Goal: Task Accomplishment & Management: Manage account settings

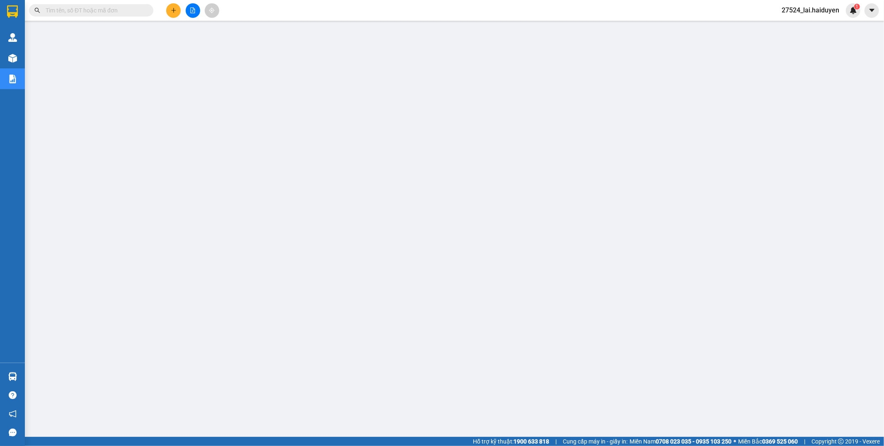
click at [811, 15] on div "27524_lai.haiduyen 1" at bounding box center [817, 10] width 85 height 15
click at [815, 10] on span "27524_lai.haiduyen" at bounding box center [810, 10] width 71 height 10
click at [805, 24] on span "Đăng xuất" at bounding box center [815, 25] width 52 height 9
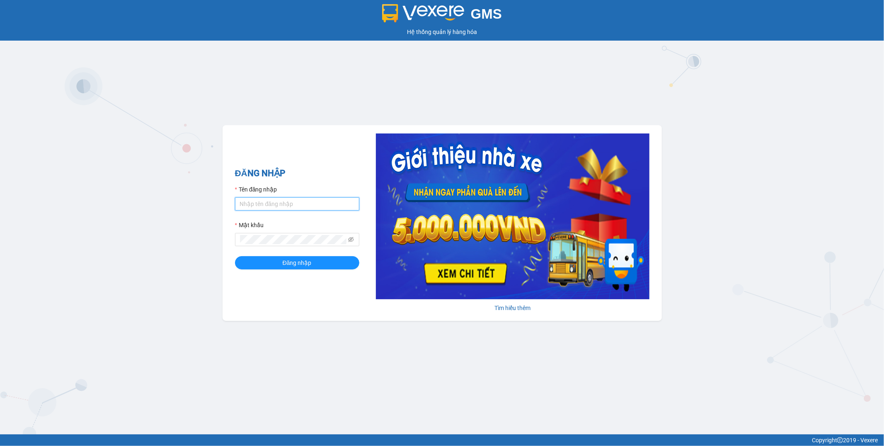
click at [289, 205] on input "Tên đăng nhập" at bounding box center [297, 203] width 124 height 13
type input "lai.haiduyen"
click at [235, 256] on button "Đăng nhập" at bounding box center [297, 262] width 124 height 13
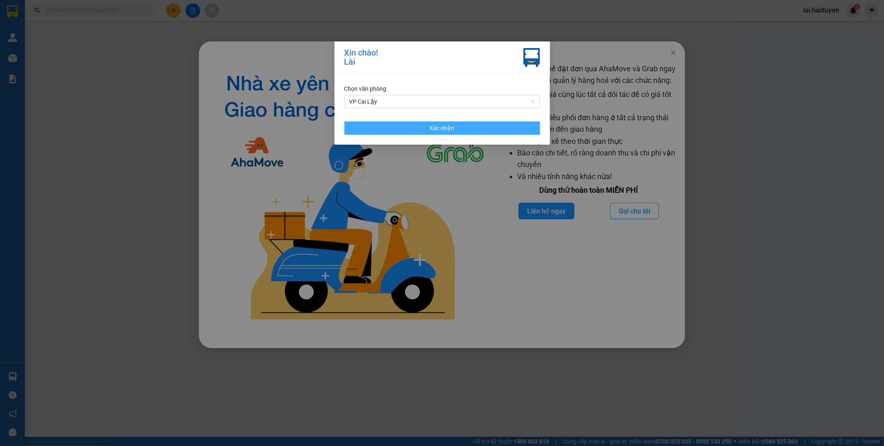
click at [405, 128] on button "Xác nhận" at bounding box center [442, 127] width 196 height 13
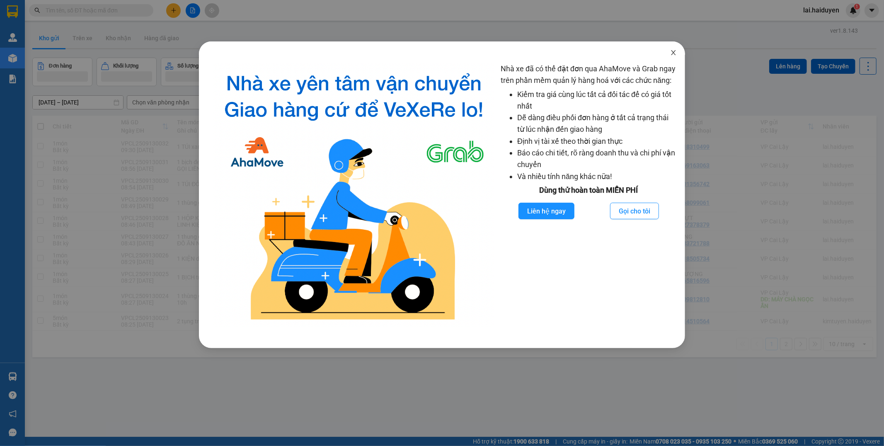
click at [674, 53] on icon "close" at bounding box center [673, 52] width 7 height 7
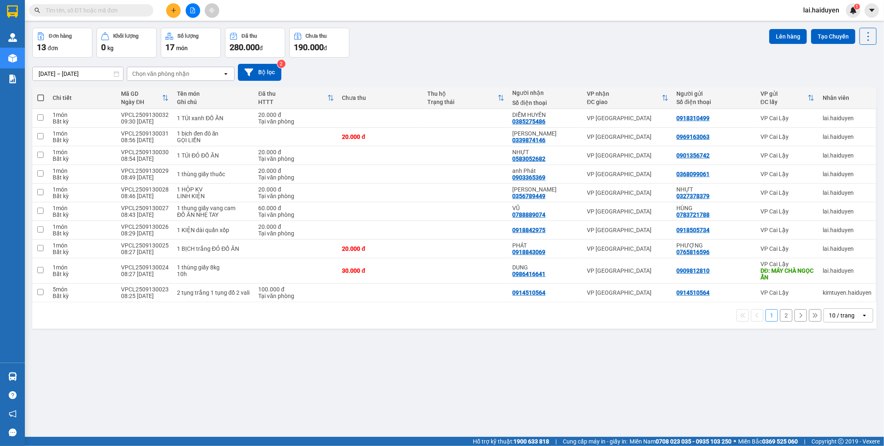
scroll to position [38, 0]
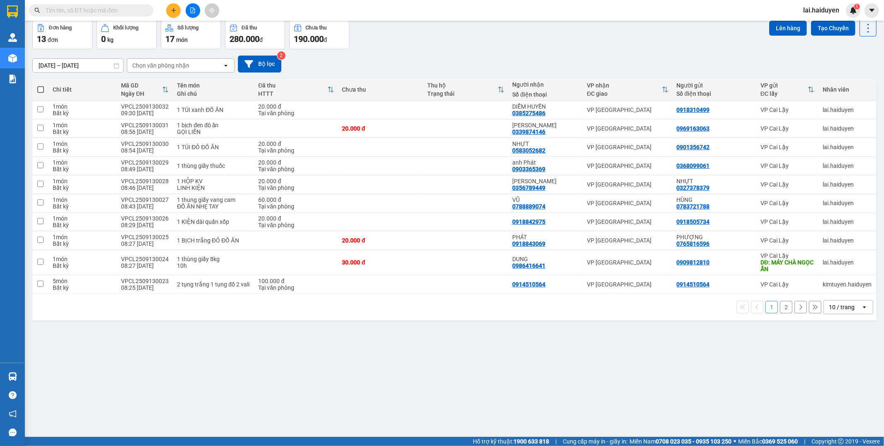
click at [829, 304] on div "10 / trang" at bounding box center [842, 307] width 26 height 8
click at [830, 398] on span "100 / trang" at bounding box center [837, 400] width 30 height 8
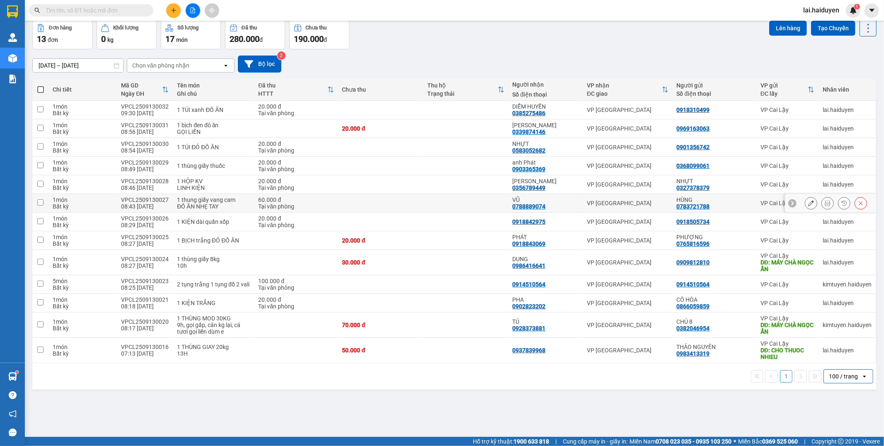
scroll to position [0, 0]
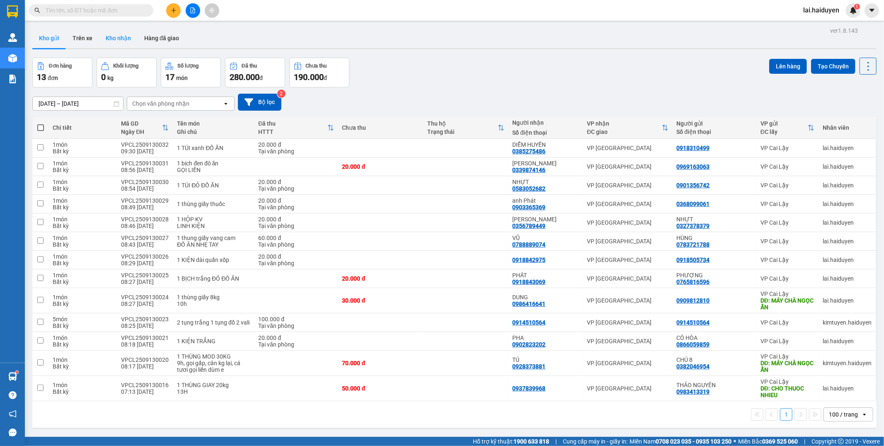
click at [126, 43] on button "Kho nhận" at bounding box center [118, 38] width 39 height 20
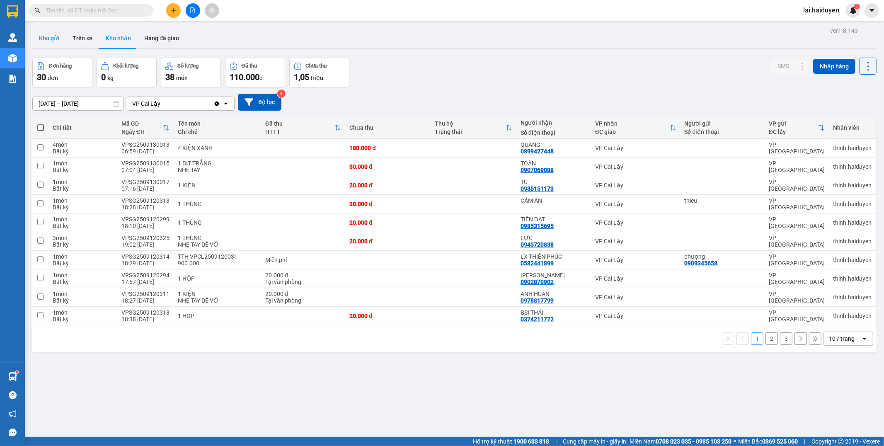
click at [41, 38] on button "Kho gửi" at bounding box center [49, 38] width 34 height 20
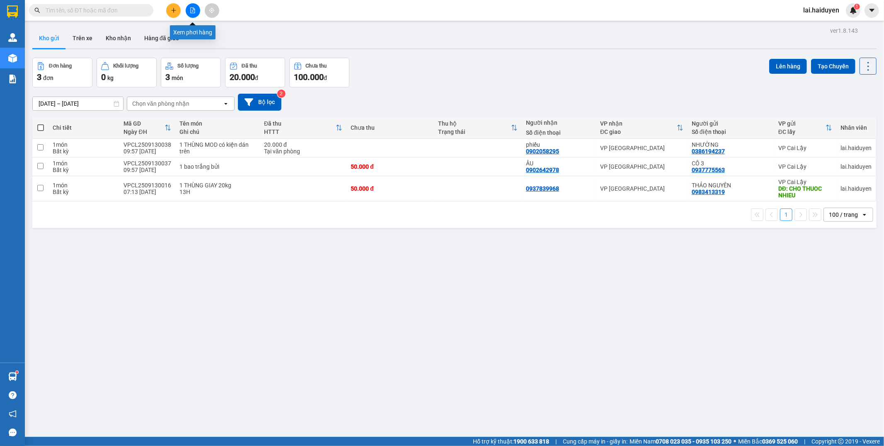
click at [192, 11] on icon "file-add" at bounding box center [193, 10] width 6 height 6
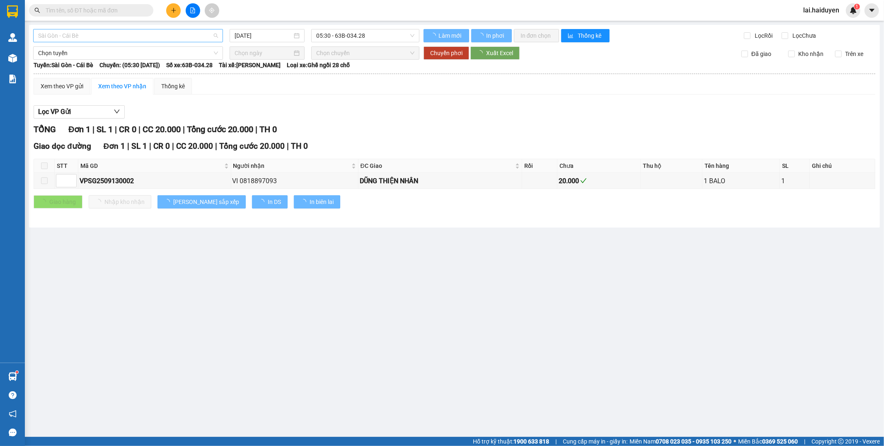
click at [108, 33] on span "Sài Gòn - Cái Bè" at bounding box center [128, 35] width 180 height 12
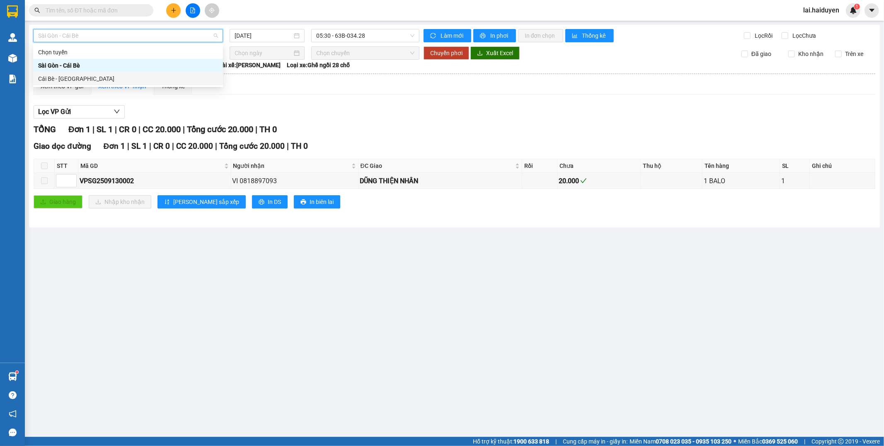
click at [117, 79] on div "Cái Bè - Sài Gòn" at bounding box center [128, 78] width 180 height 9
type input "13/09/2025"
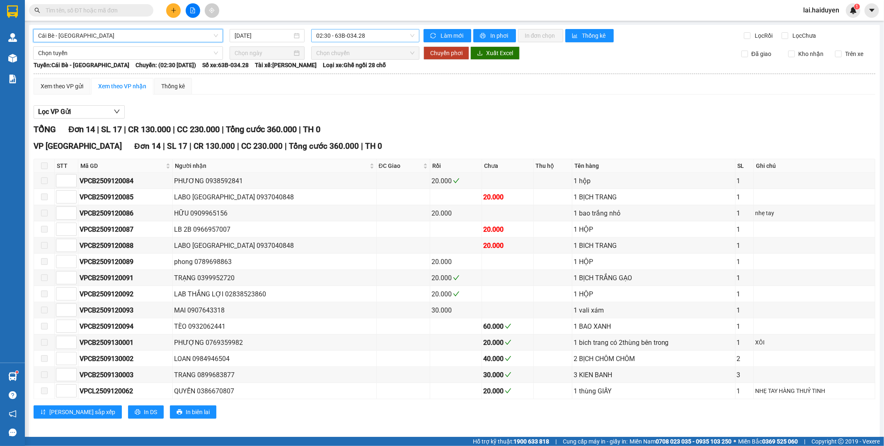
click at [330, 39] on span "02:30 - 63B-034.28" at bounding box center [365, 35] width 98 height 12
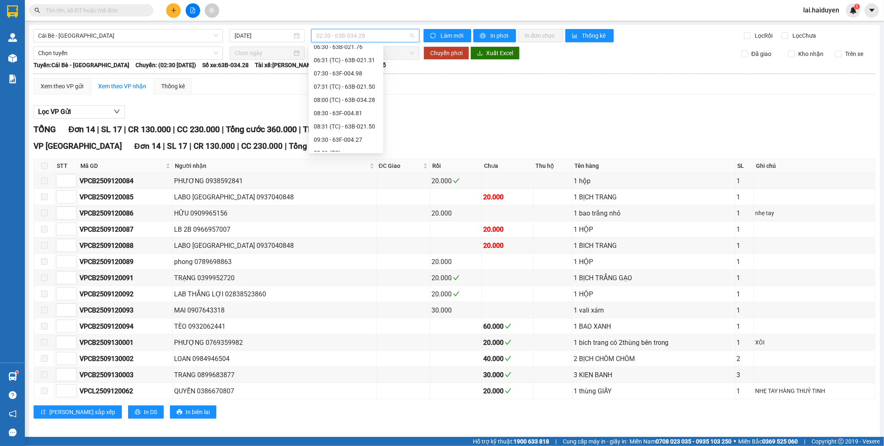
scroll to position [138, 0]
click at [354, 75] on div "08:30 - 63F-004.81" at bounding box center [346, 73] width 65 height 9
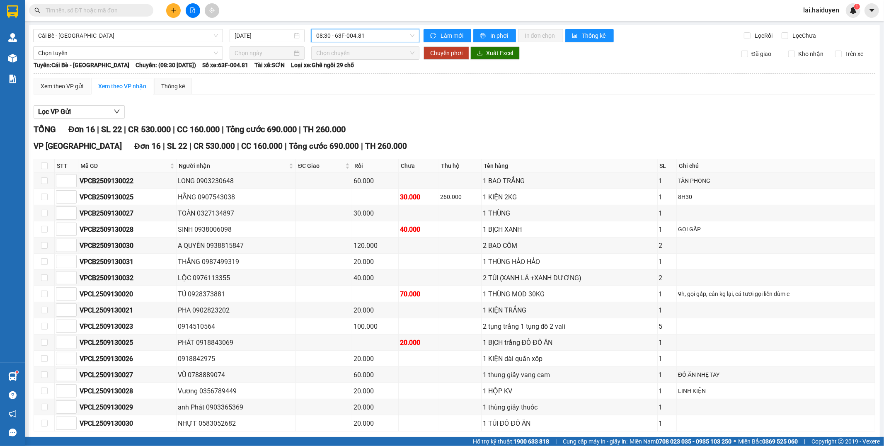
click at [344, 39] on span "08:30 - 63F-004.81" at bounding box center [365, 35] width 98 height 12
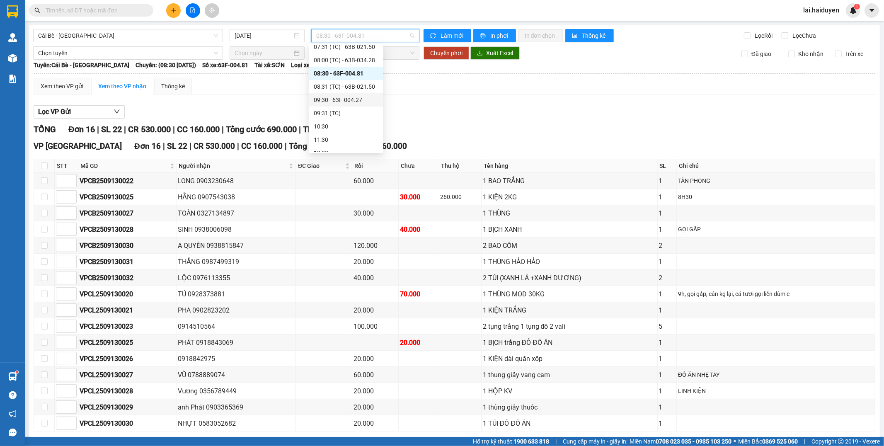
click at [333, 99] on div "09:30 - 63F-004.27" at bounding box center [346, 99] width 65 height 9
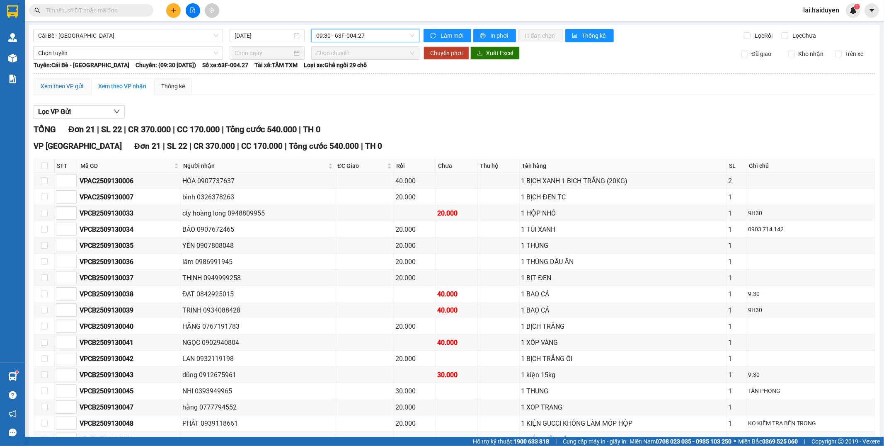
click at [73, 85] on div "Xem theo VP gửi" at bounding box center [62, 86] width 43 height 9
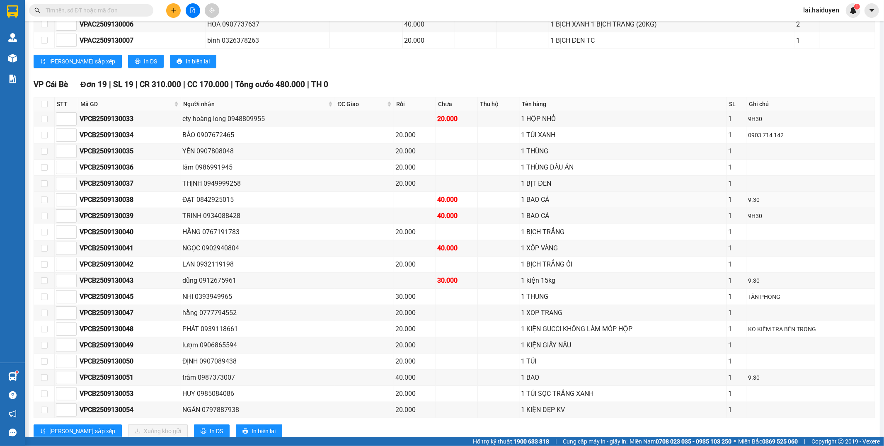
scroll to position [332, 0]
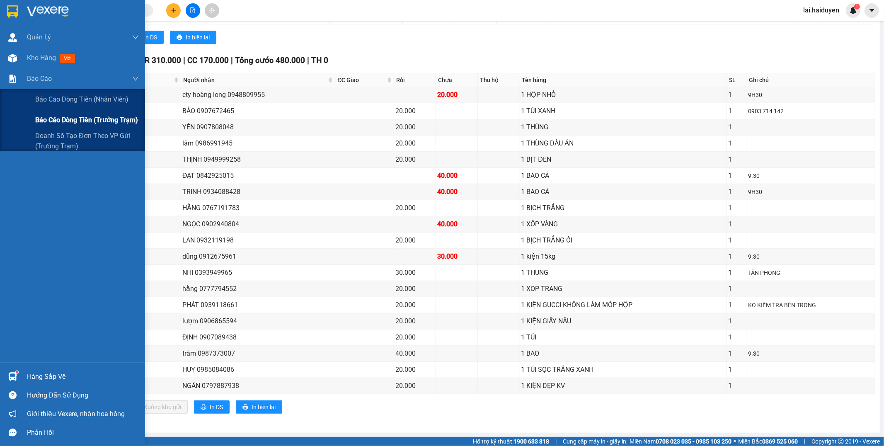
click at [79, 123] on span "Báo cáo dòng tiền (trưởng trạm)" at bounding box center [86, 120] width 103 height 10
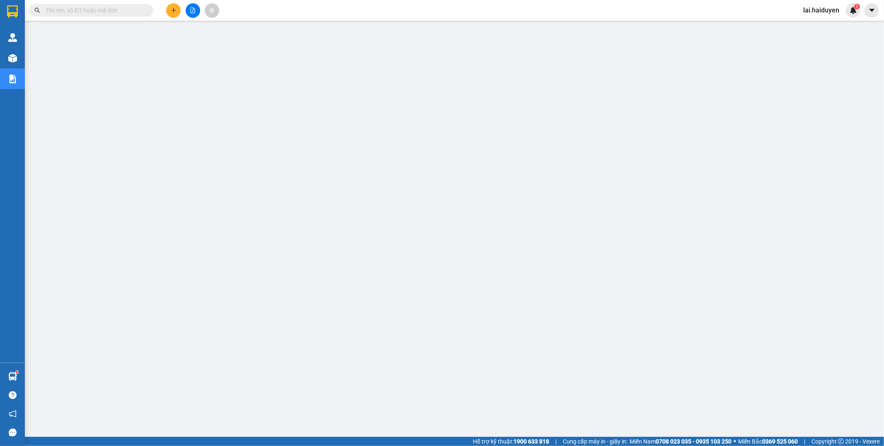
click at [105, 8] on input "text" at bounding box center [95, 10] width 98 height 9
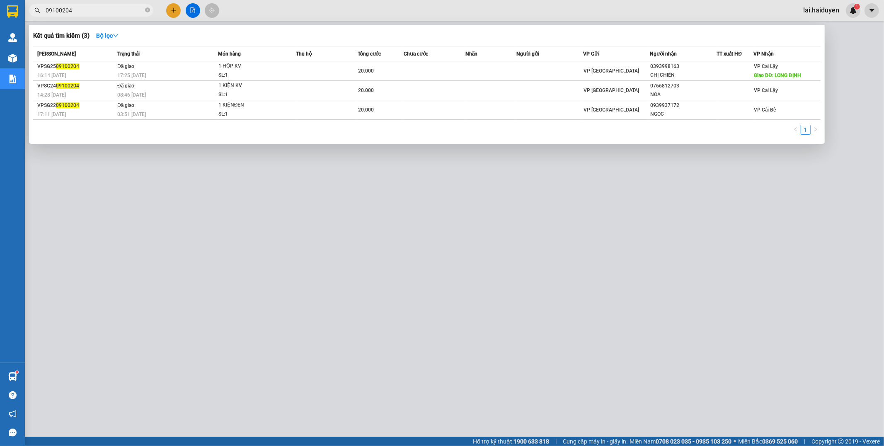
type input "09100204"
click at [357, 312] on div at bounding box center [442, 223] width 884 height 446
